Goal: Information Seeking & Learning: Learn about a topic

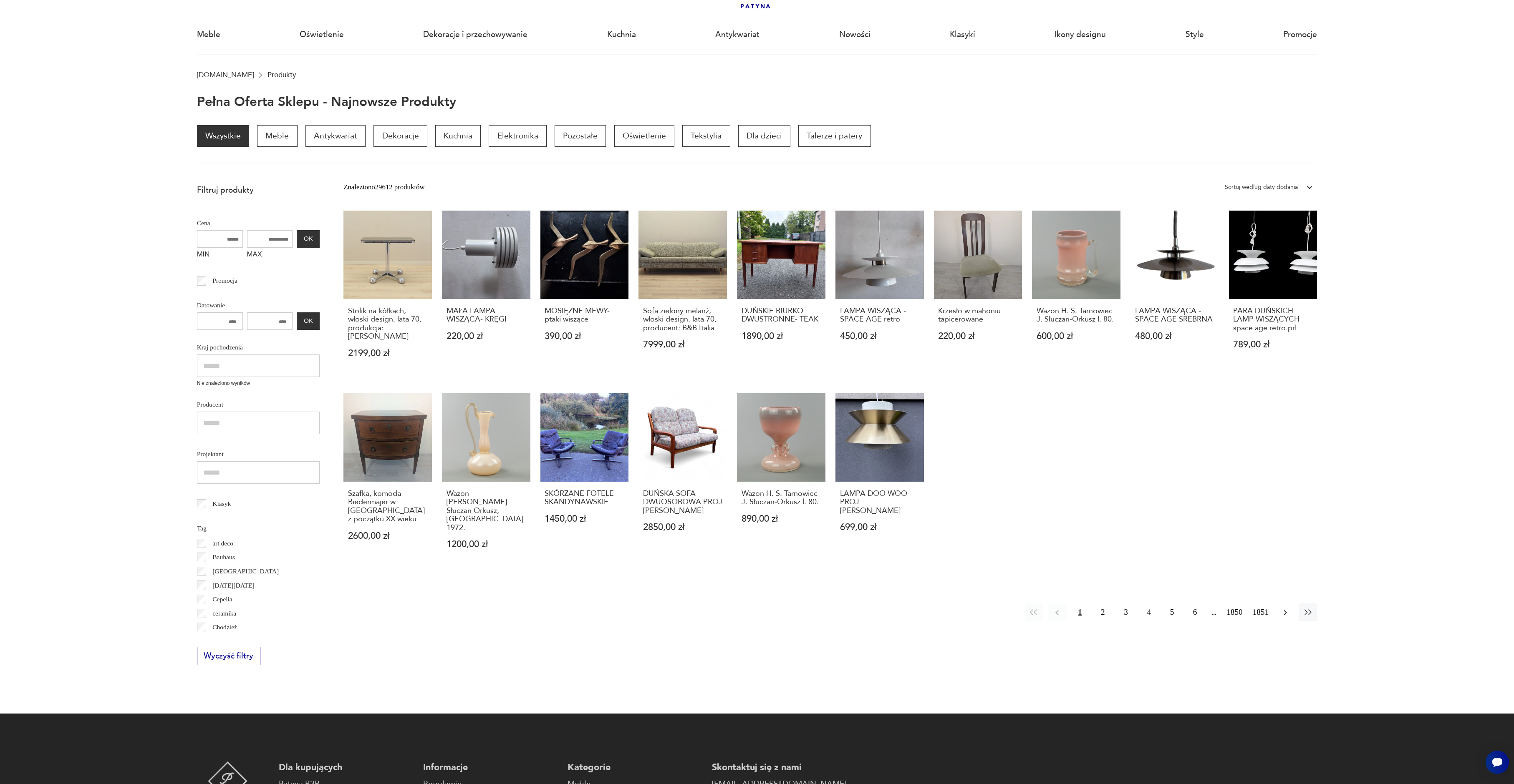
click at [1286, 610] on icon "button" at bounding box center [1286, 612] width 4 height 5
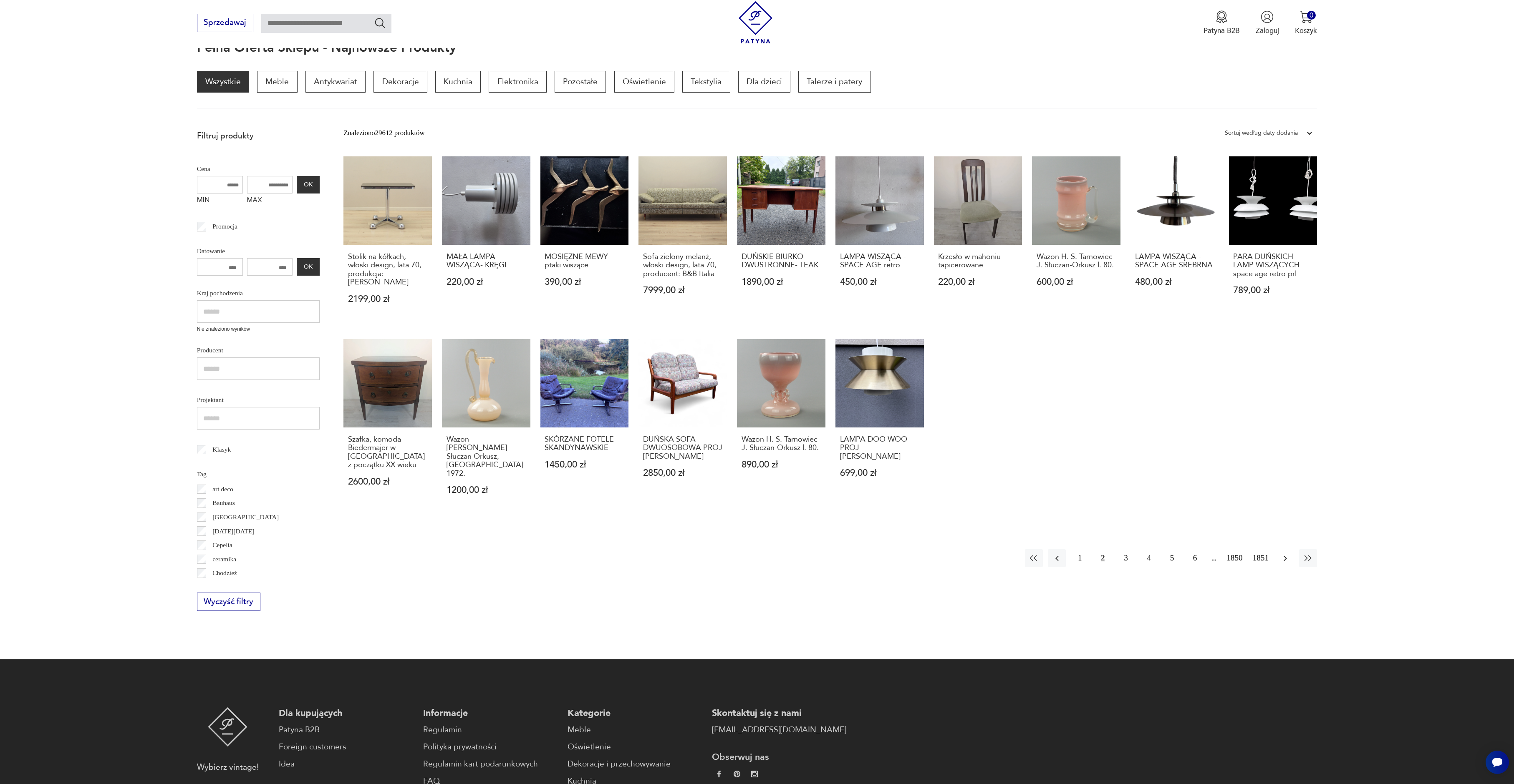
scroll to position [111, 0]
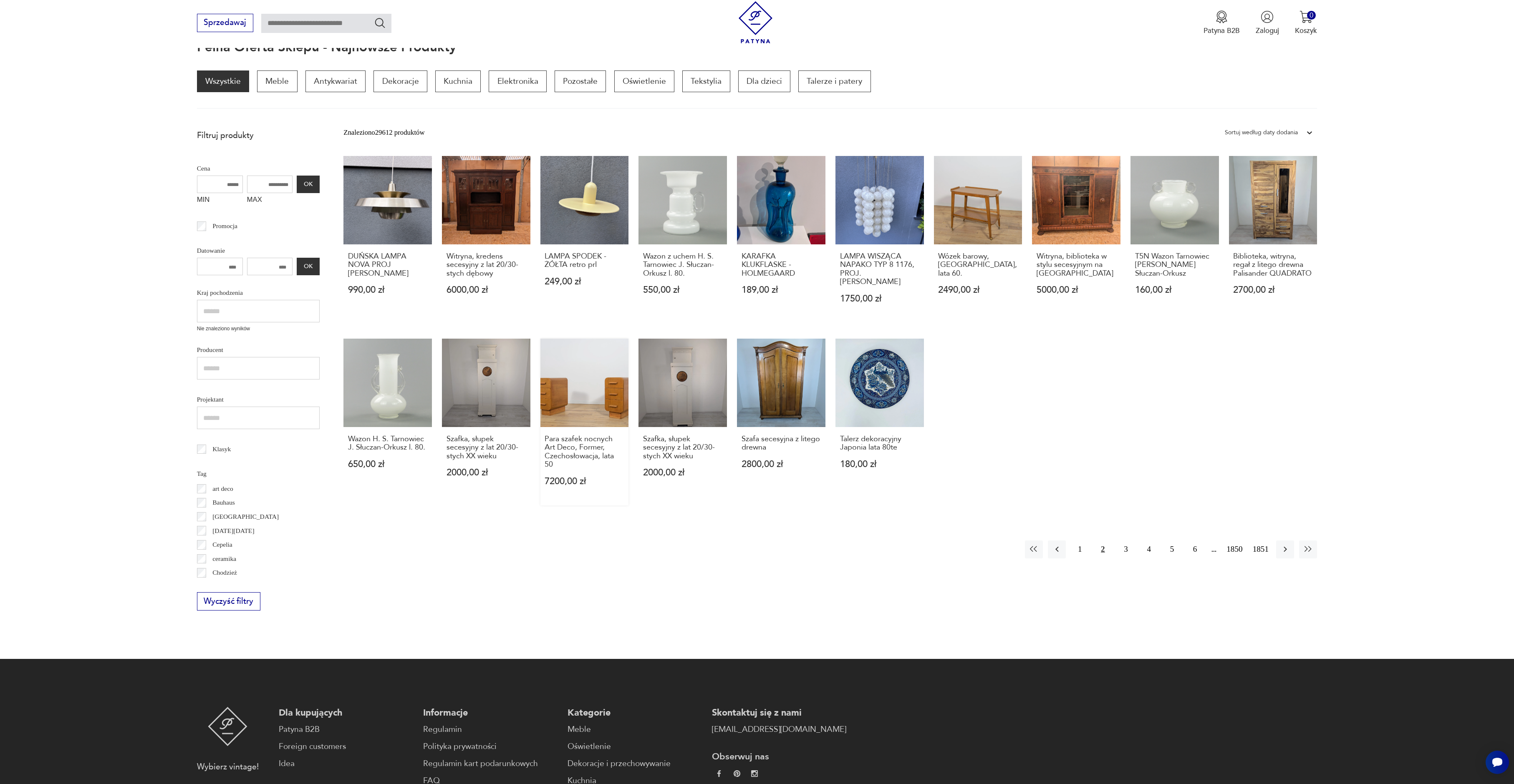
click at [571, 354] on link "Para szafek nocnych Art Deco, Former, Czechosłowacja, lata 50 7200,00 zł" at bounding box center [585, 422] width 88 height 167
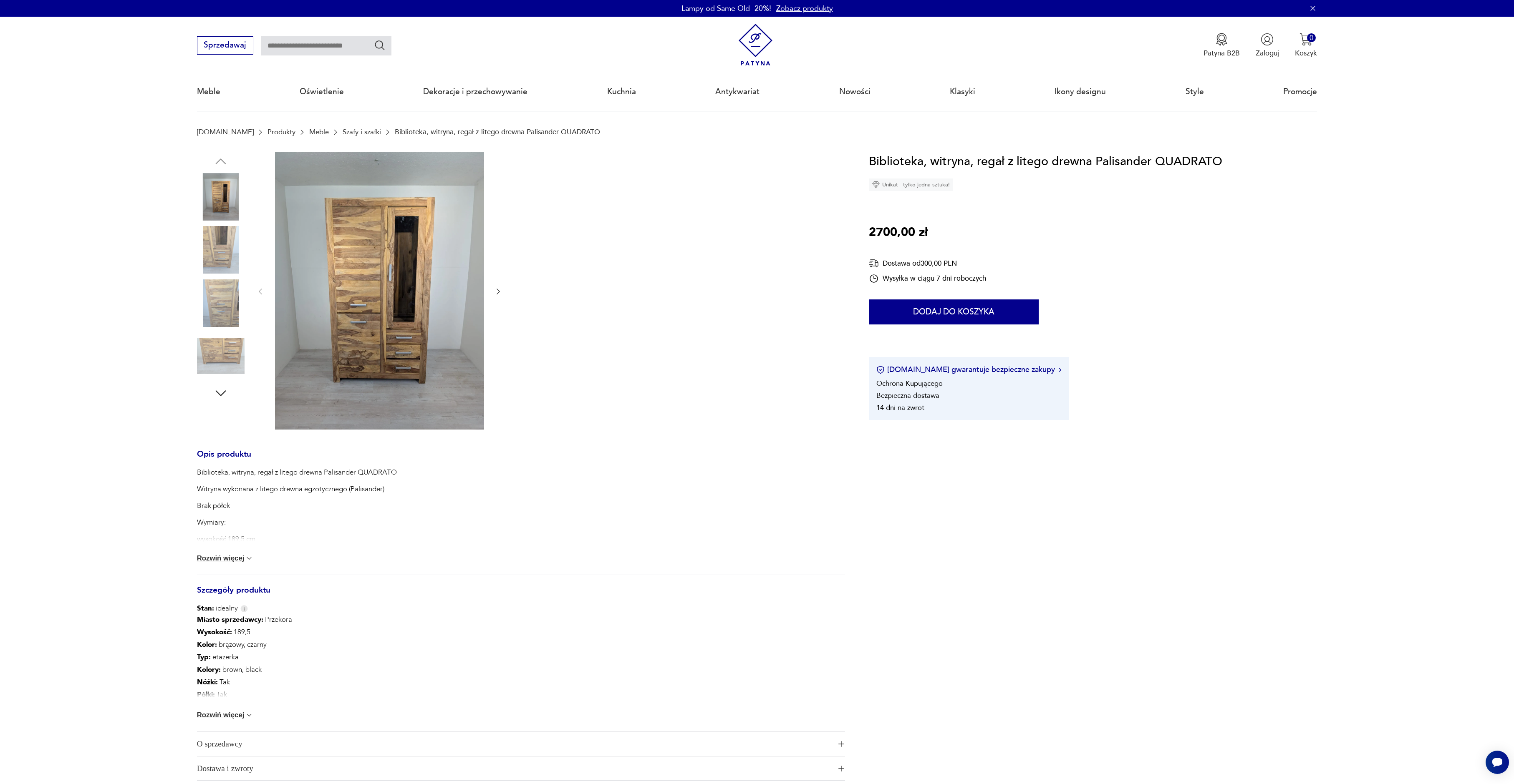
click at [208, 559] on button "Rozwiń więcej" at bounding box center [225, 558] width 57 height 8
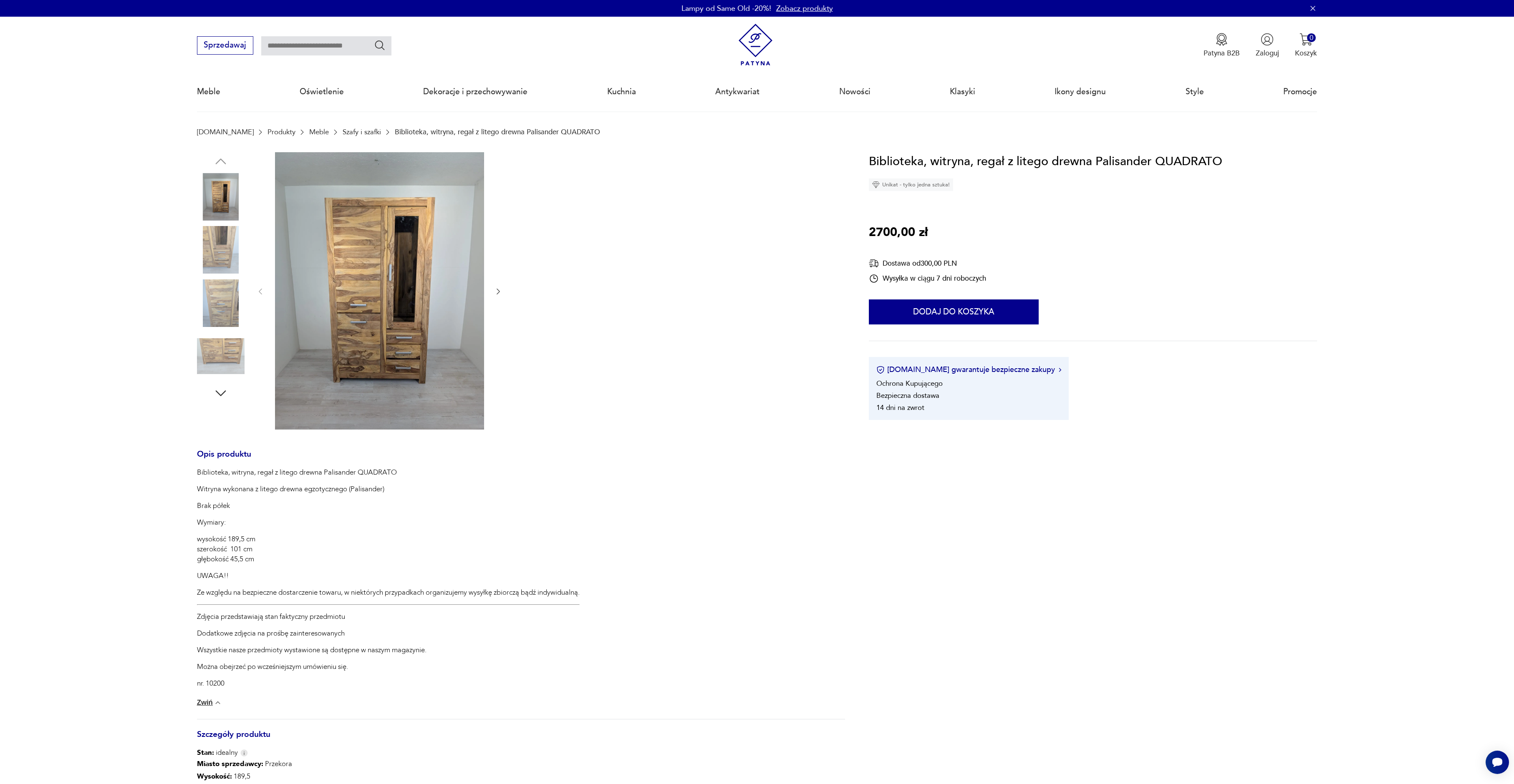
click at [330, 339] on img at bounding box center [379, 291] width 209 height 277
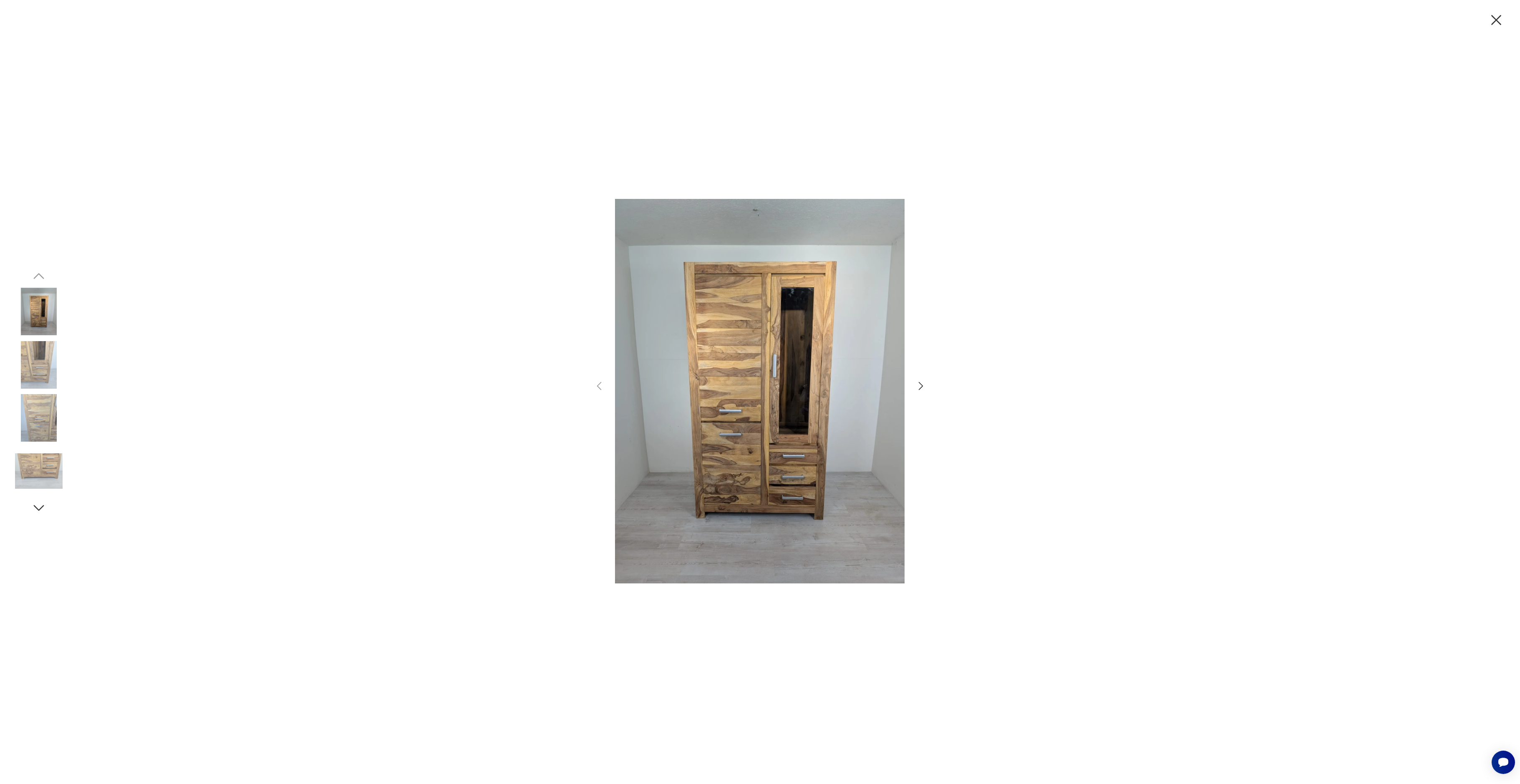
click at [922, 386] on icon "button" at bounding box center [921, 385] width 12 height 12
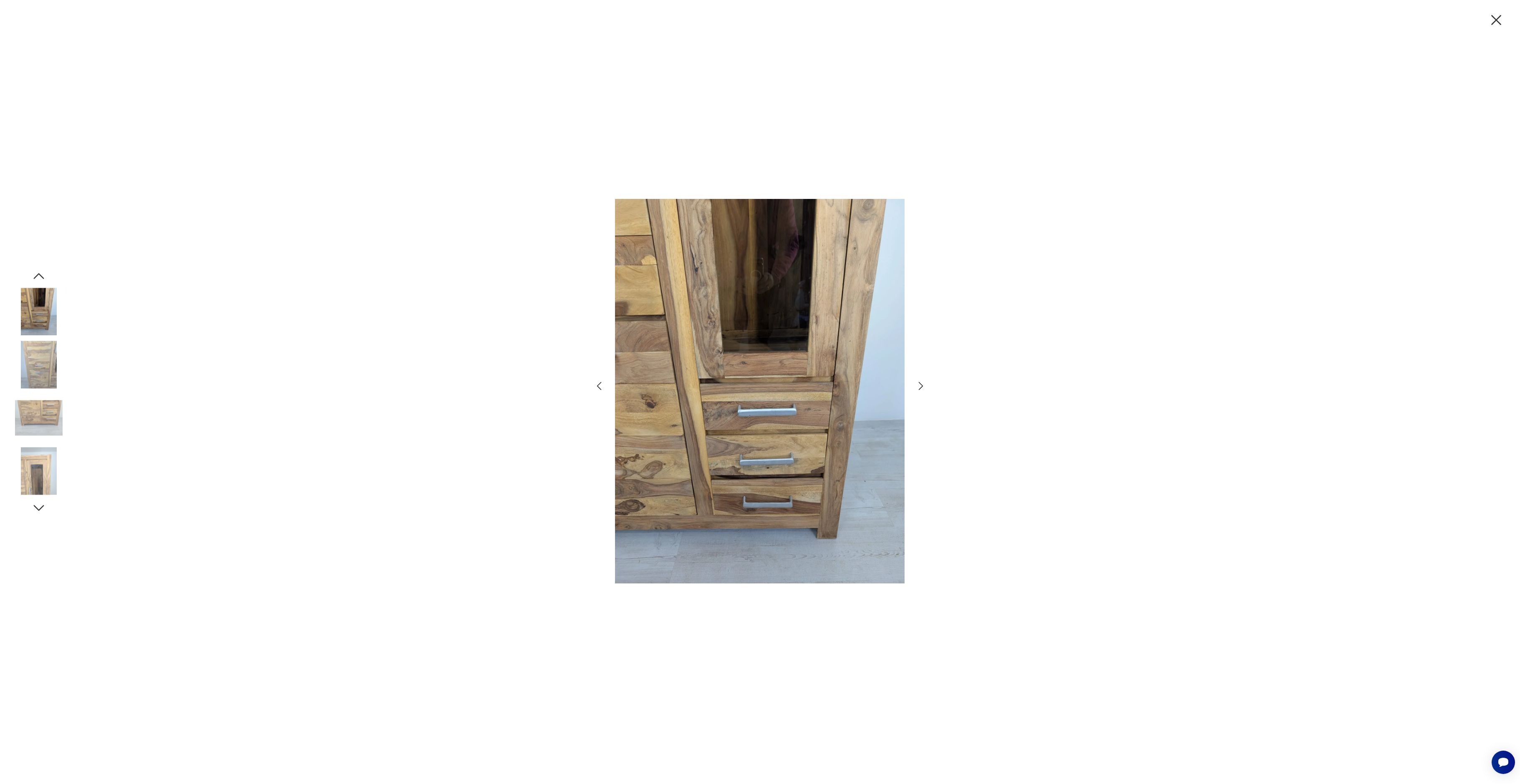
click at [922, 386] on icon "button" at bounding box center [921, 385] width 12 height 12
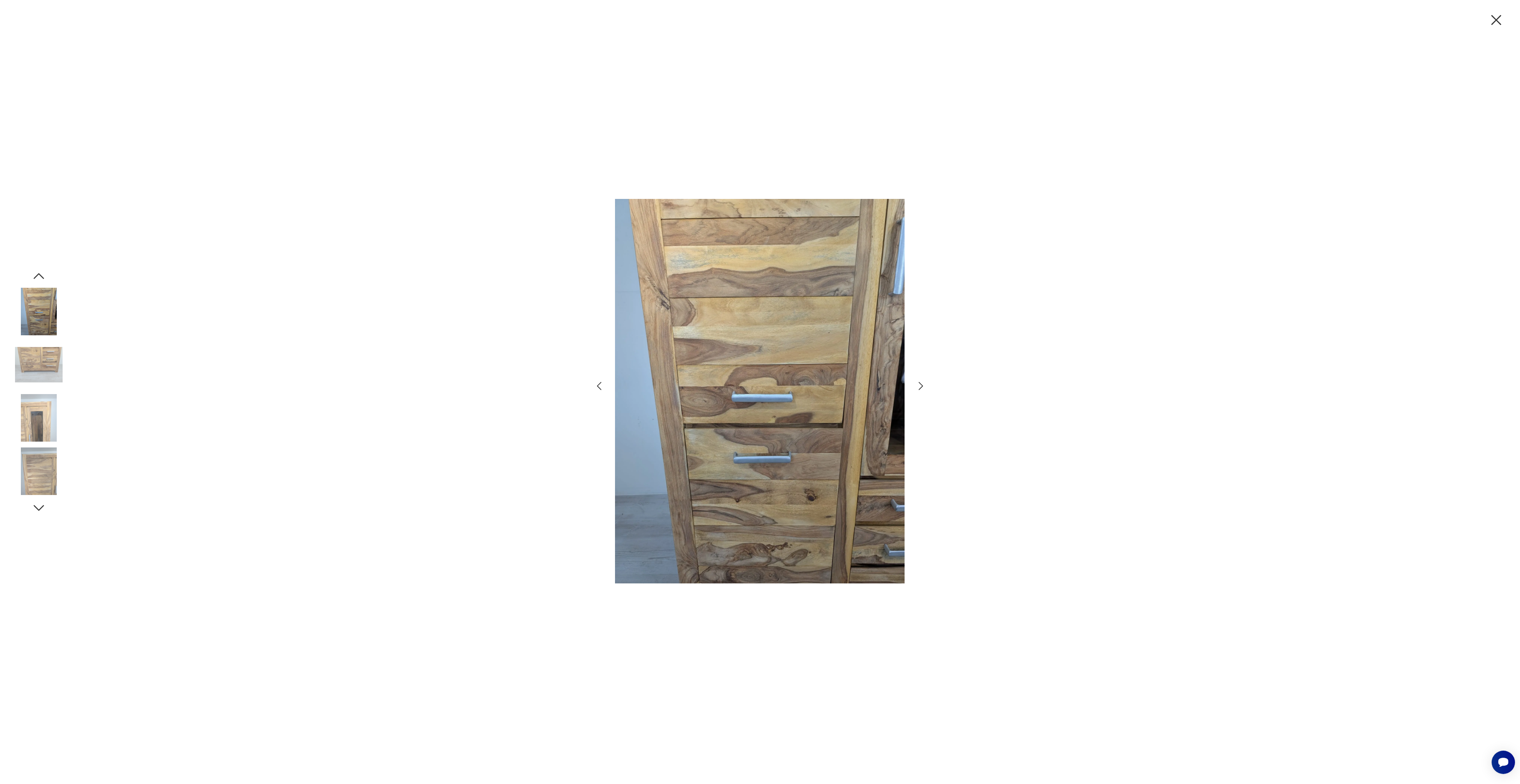
click at [922, 386] on icon "button" at bounding box center [921, 385] width 12 height 12
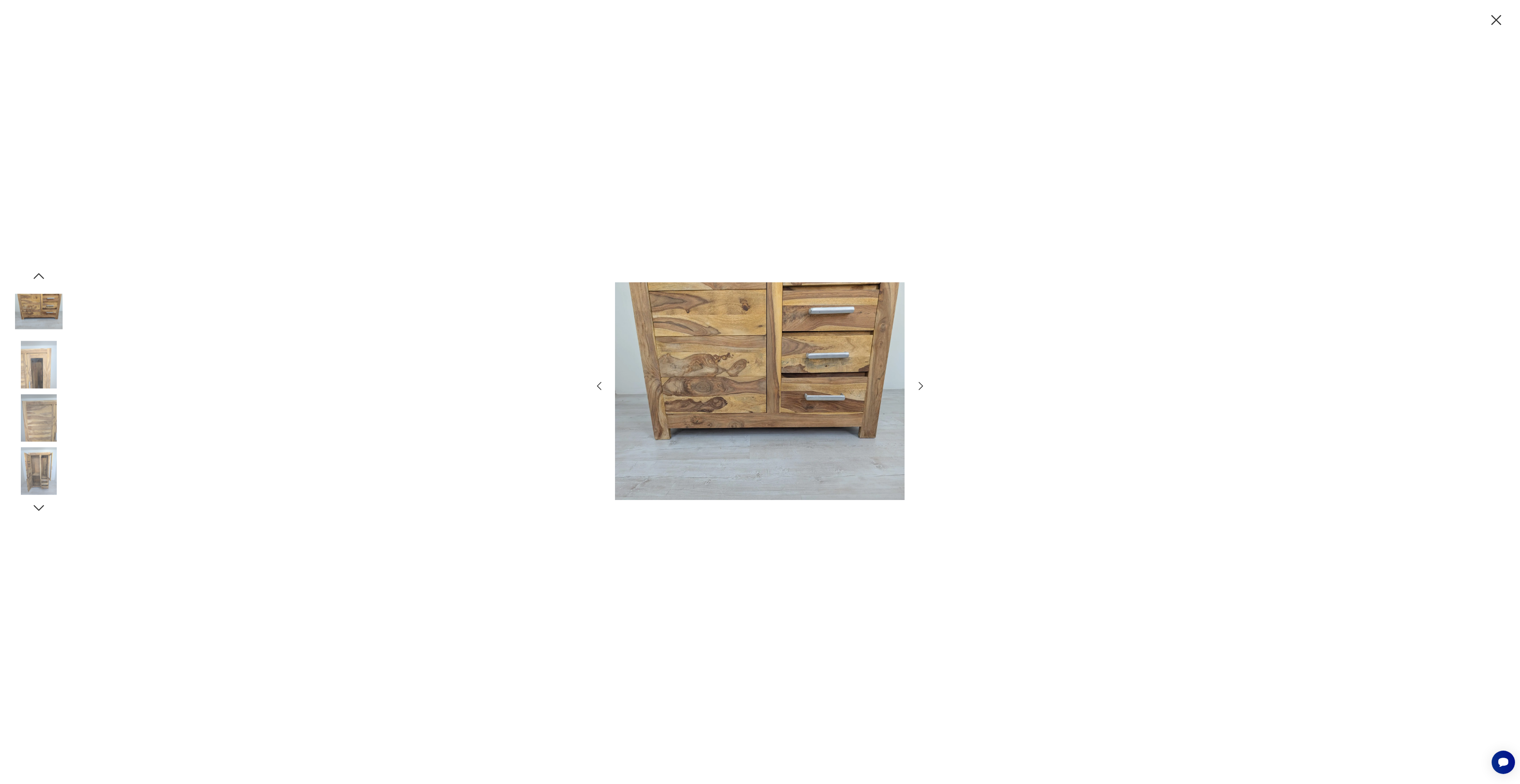
click at [922, 386] on icon "button" at bounding box center [921, 385] width 12 height 12
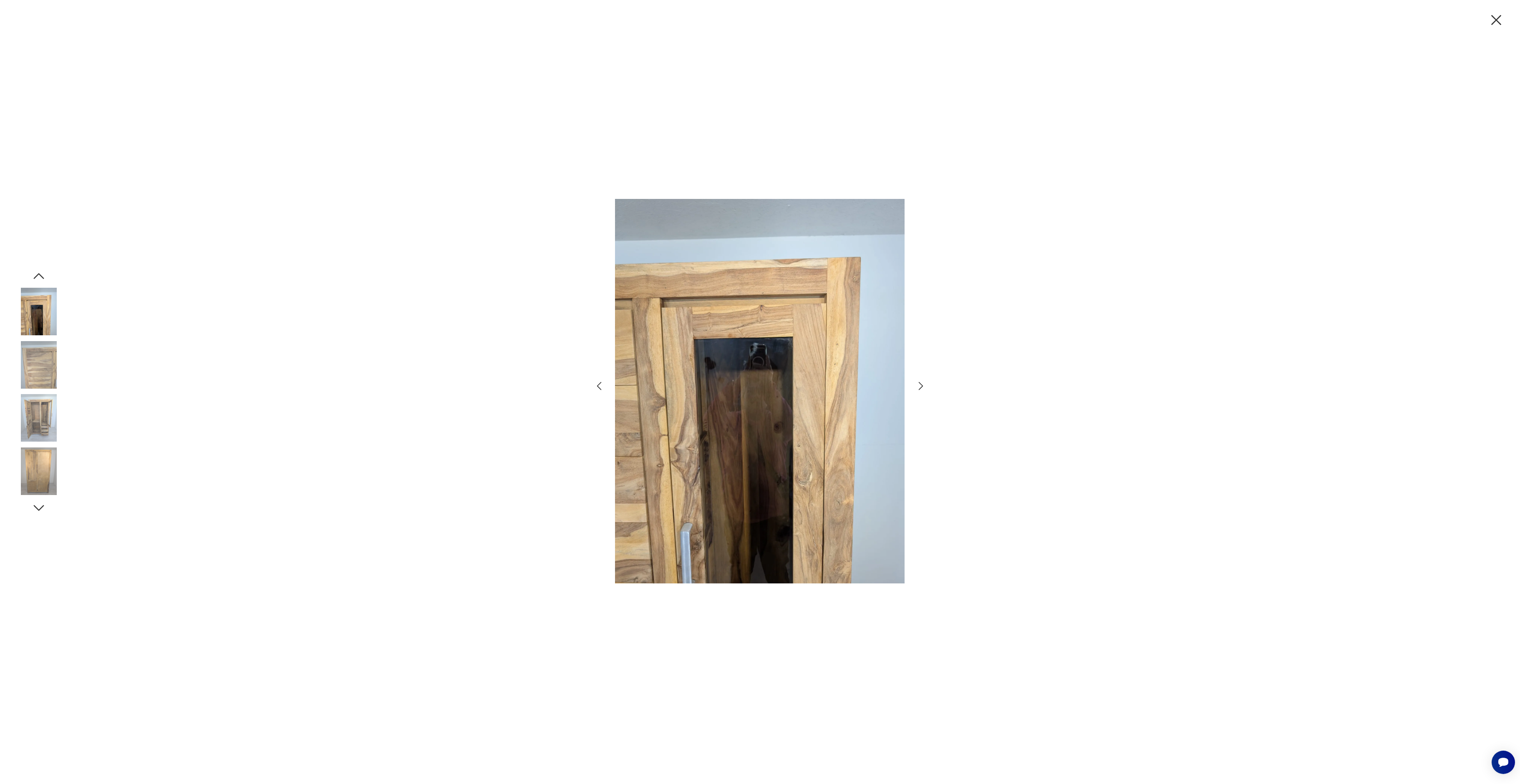
click at [922, 386] on icon "button" at bounding box center [921, 385] width 12 height 12
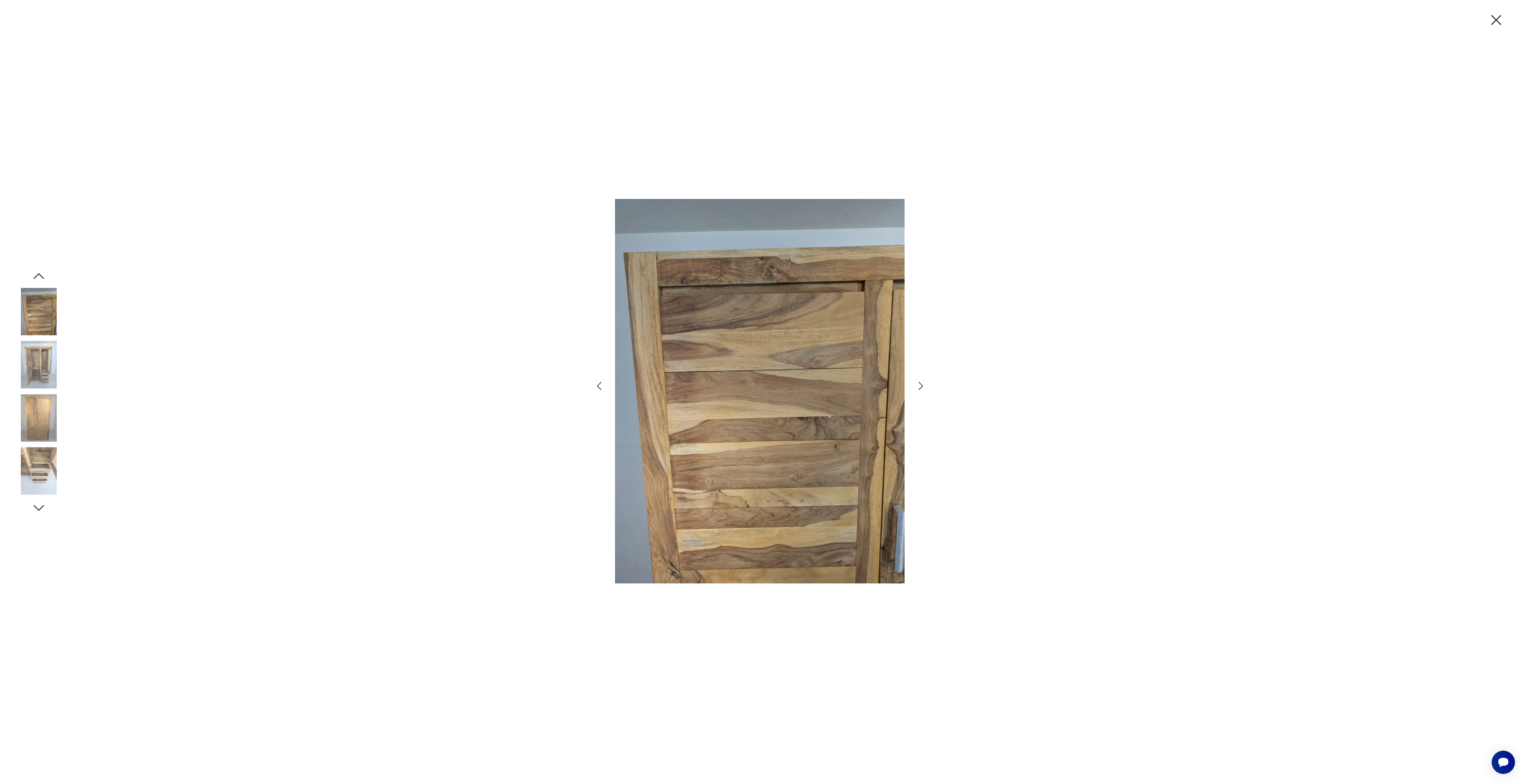
click at [922, 386] on icon "button" at bounding box center [921, 385] width 12 height 12
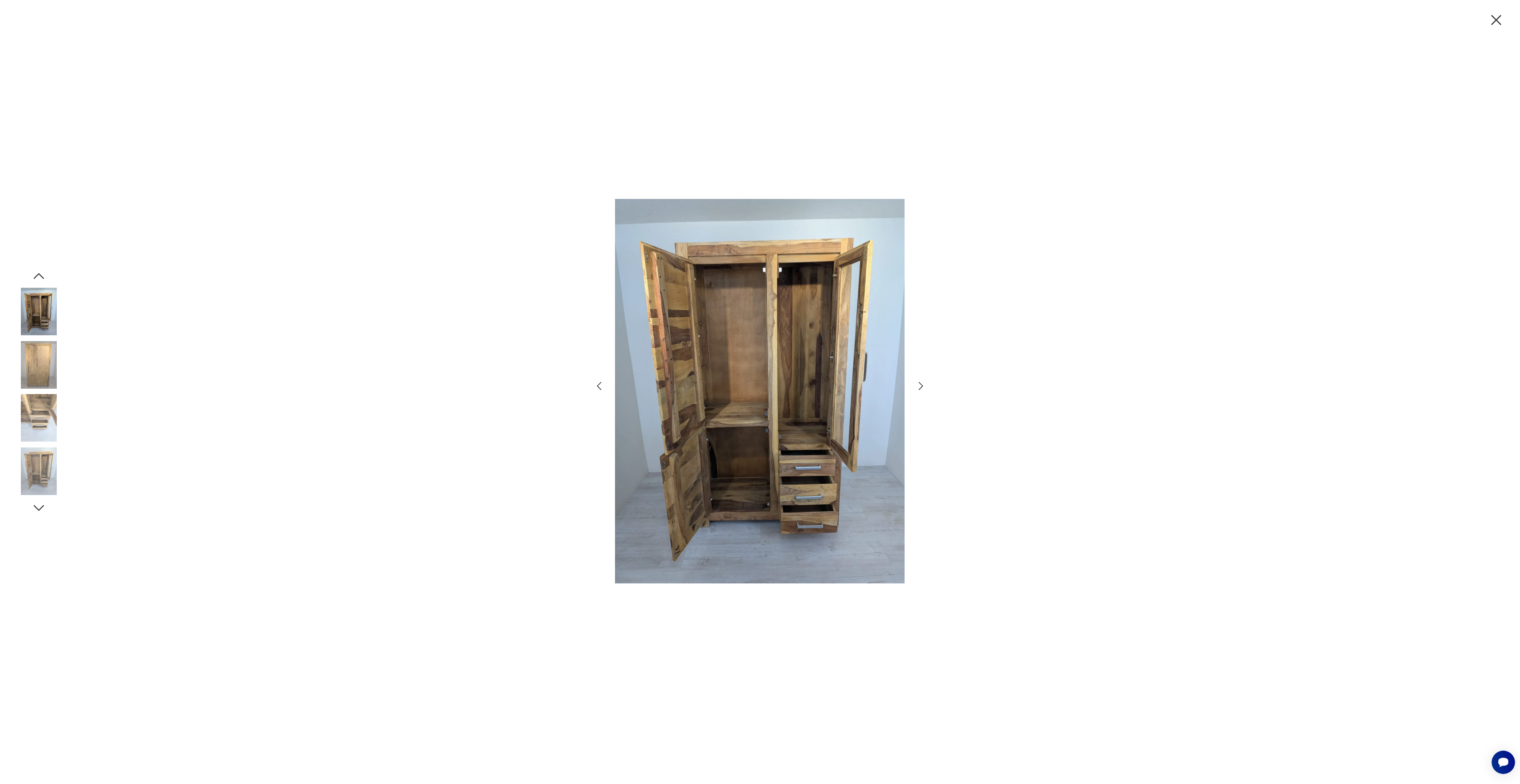
click at [922, 386] on icon "button" at bounding box center [921, 385] width 12 height 12
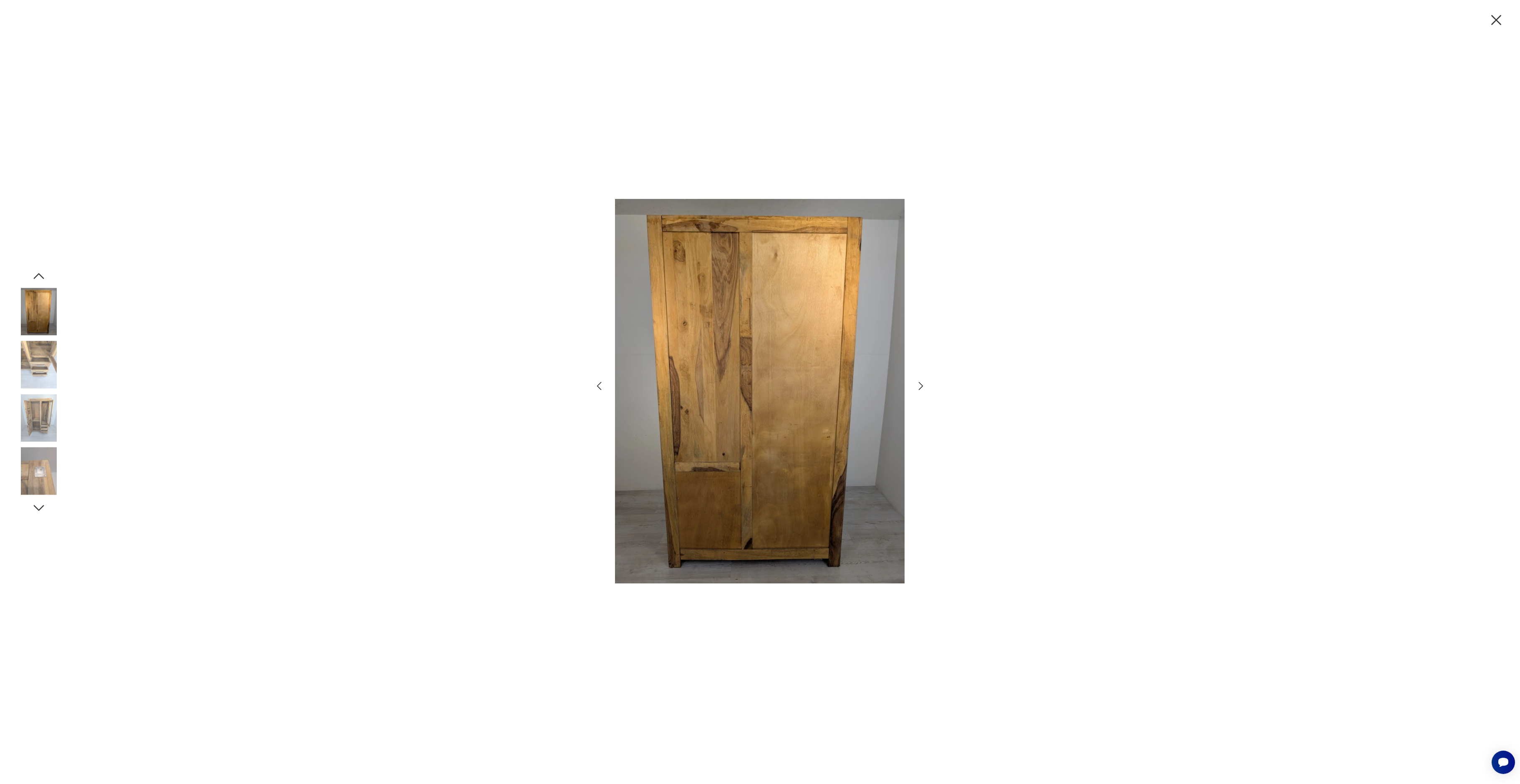
click at [922, 386] on icon "button" at bounding box center [921, 385] width 12 height 12
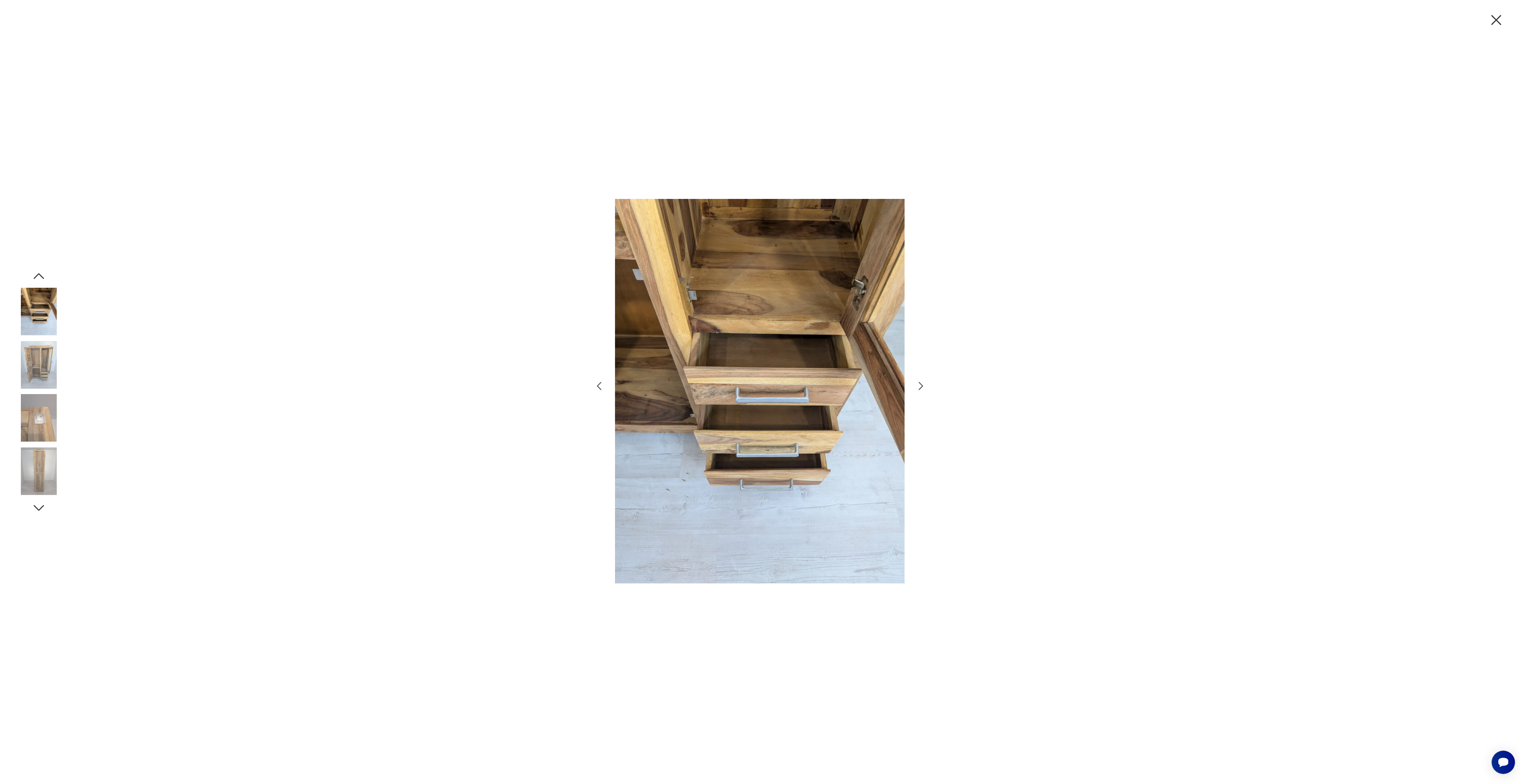
click at [922, 386] on icon "button" at bounding box center [921, 385] width 12 height 12
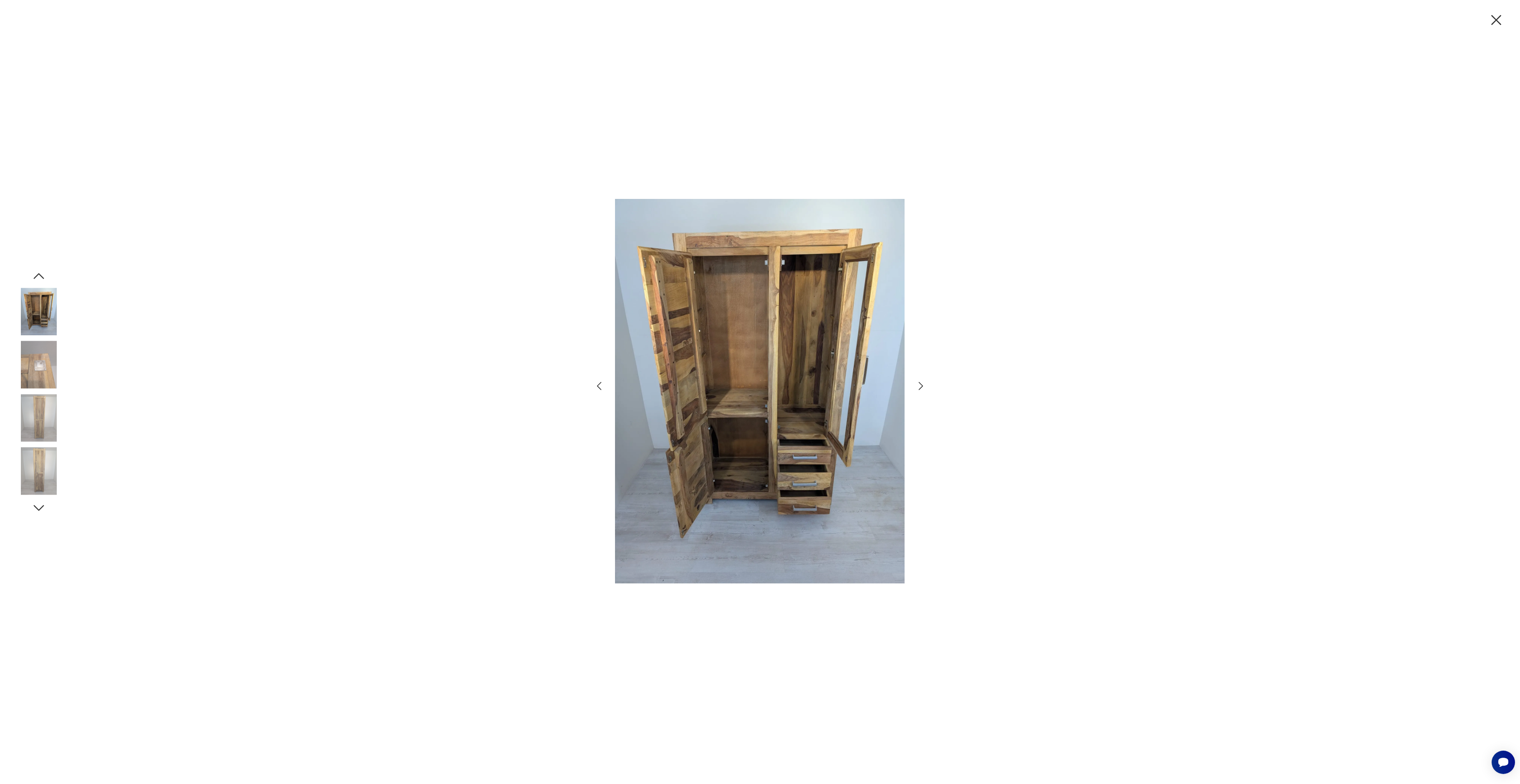
click at [922, 386] on icon "button" at bounding box center [921, 385] width 12 height 12
